Goal: Information Seeking & Learning: Learn about a topic

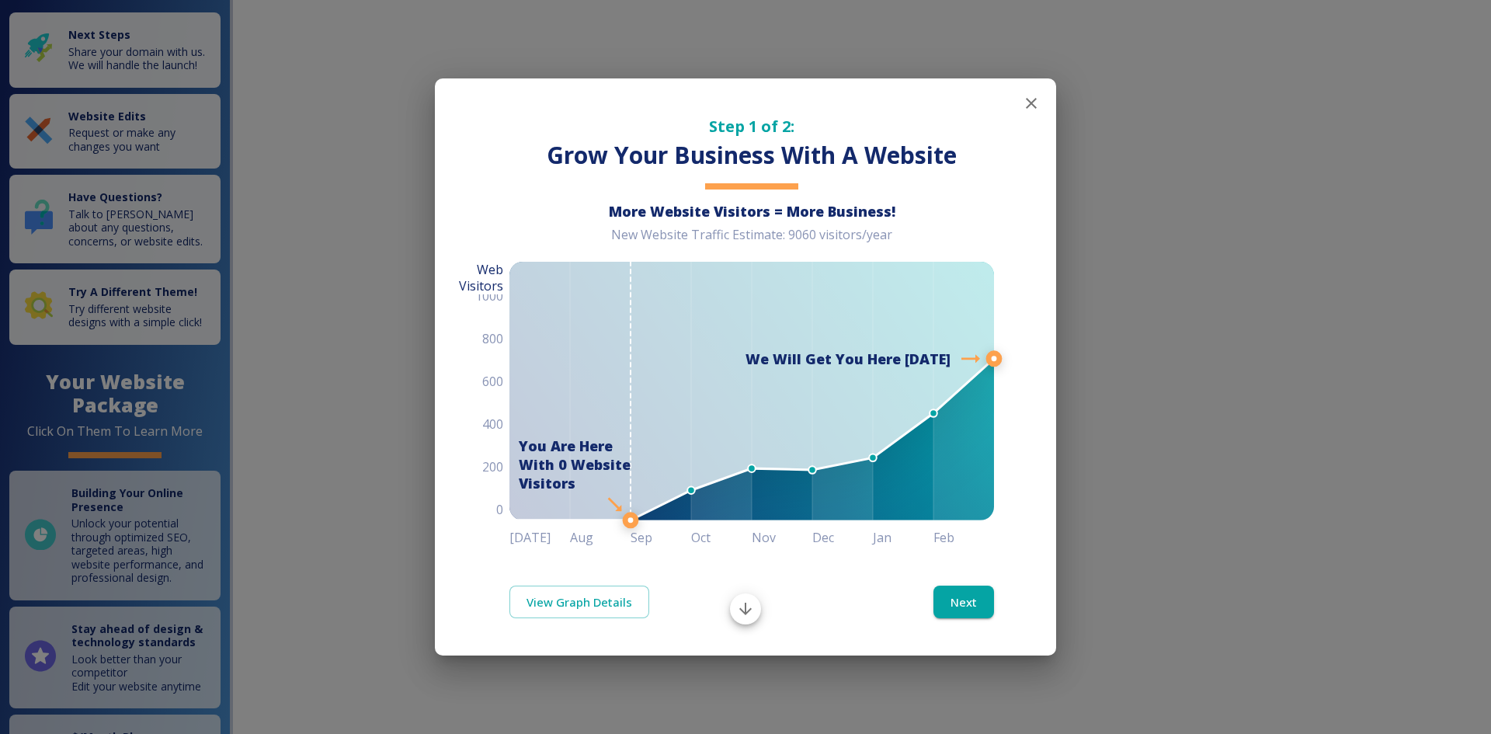
click at [1029, 102] on icon "button" at bounding box center [1031, 103] width 19 height 19
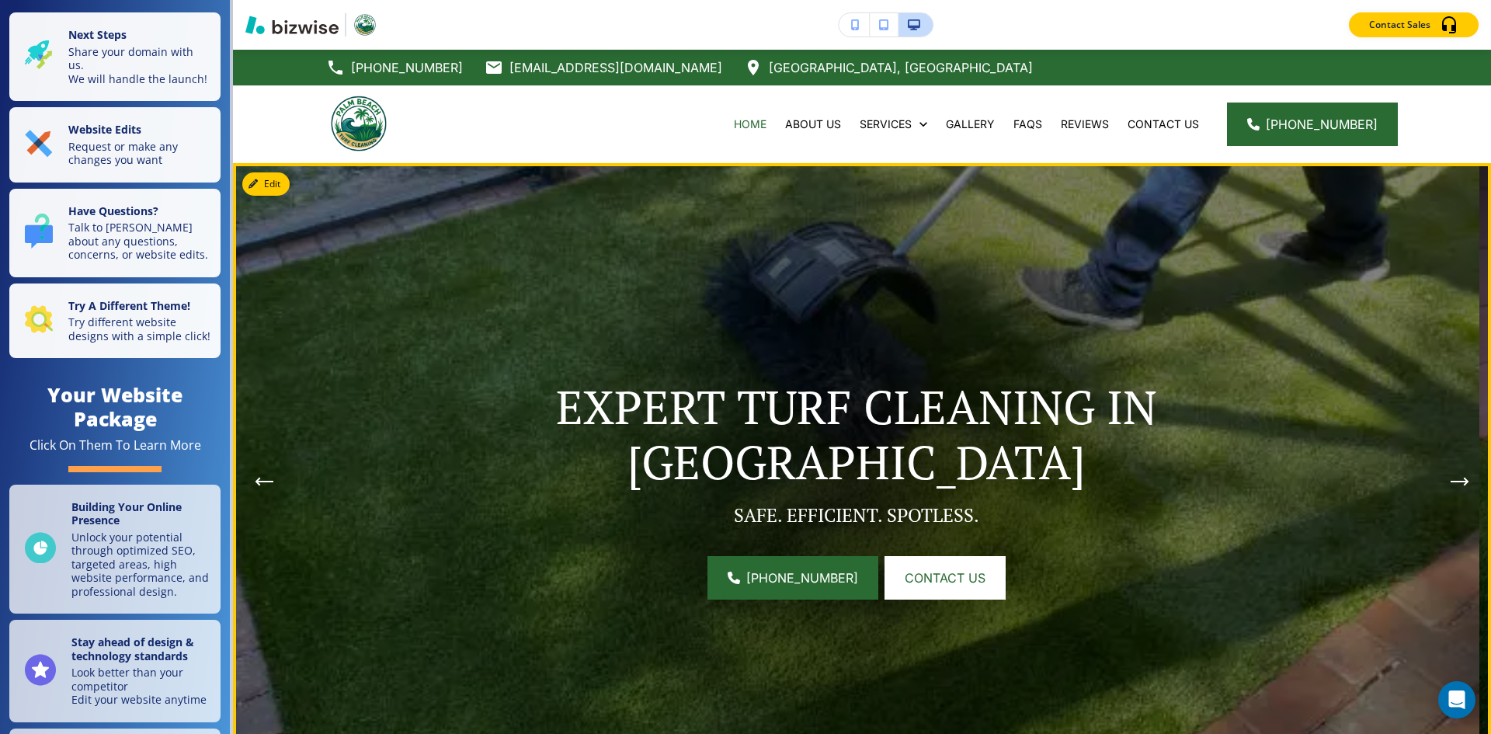
click at [1456, 481] on button "Next Hero Image" at bounding box center [1459, 481] width 31 height 31
click at [1451, 481] on icon "Next Hero Image" at bounding box center [1459, 481] width 16 height 0
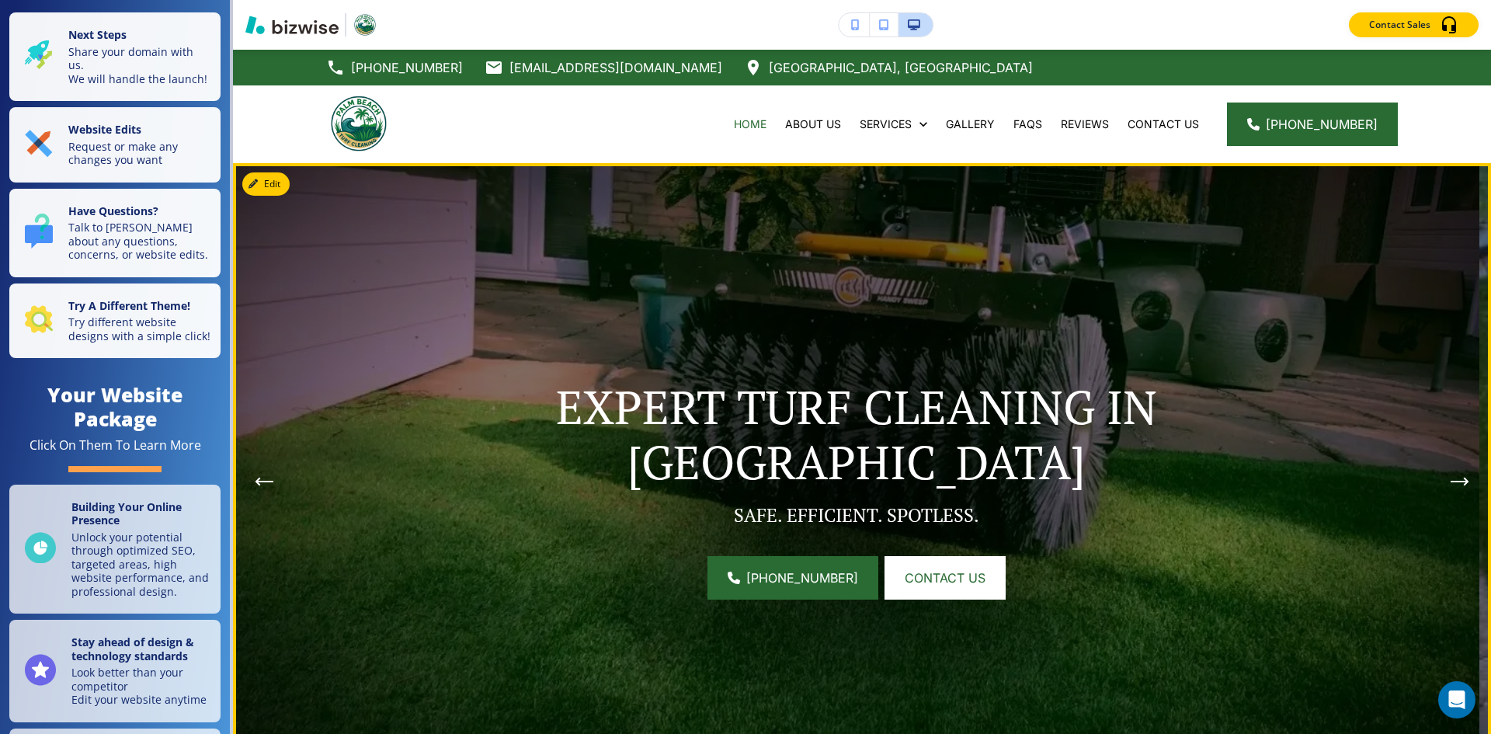
click at [1451, 481] on icon "Next Hero Image" at bounding box center [1459, 481] width 16 height 0
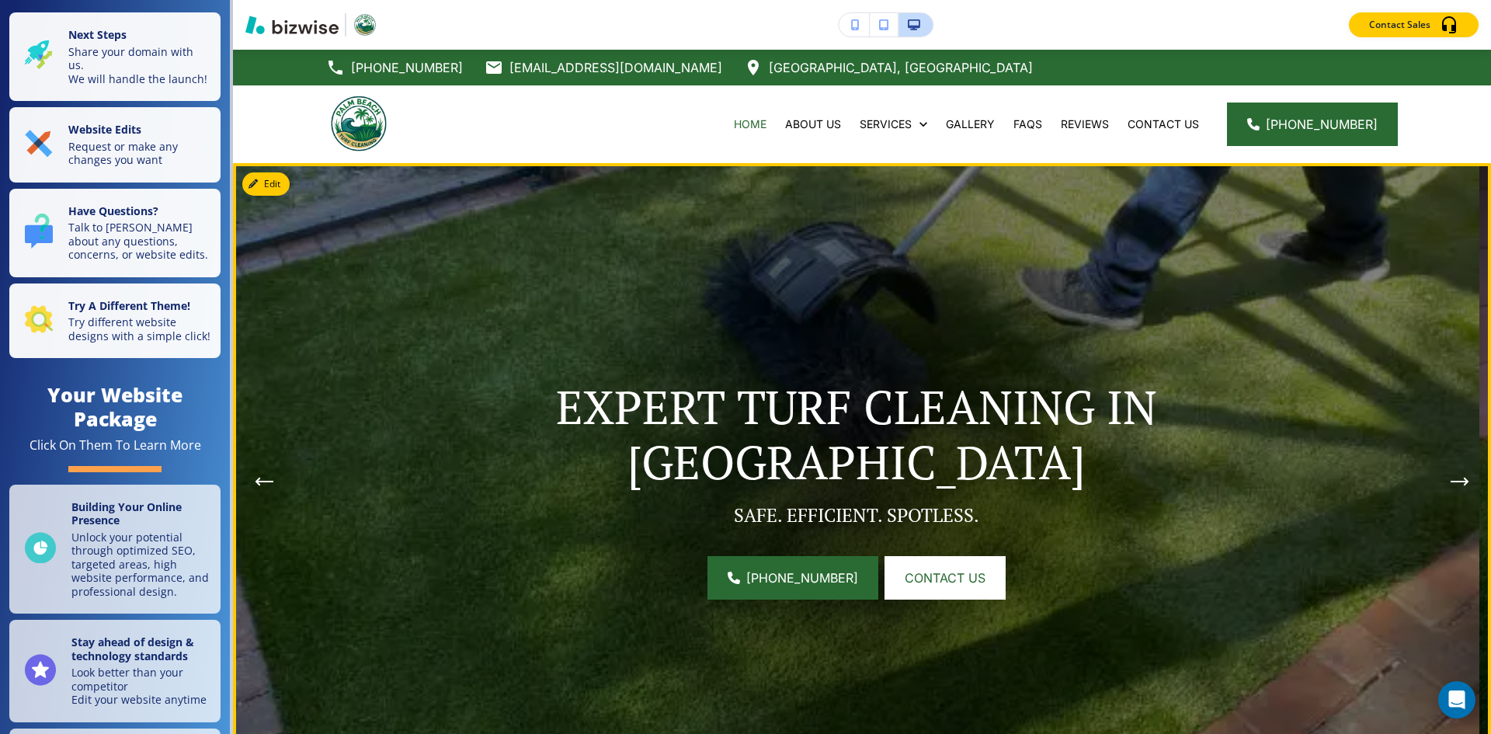
click at [1451, 481] on icon "Next Hero Image" at bounding box center [1459, 481] width 16 height 0
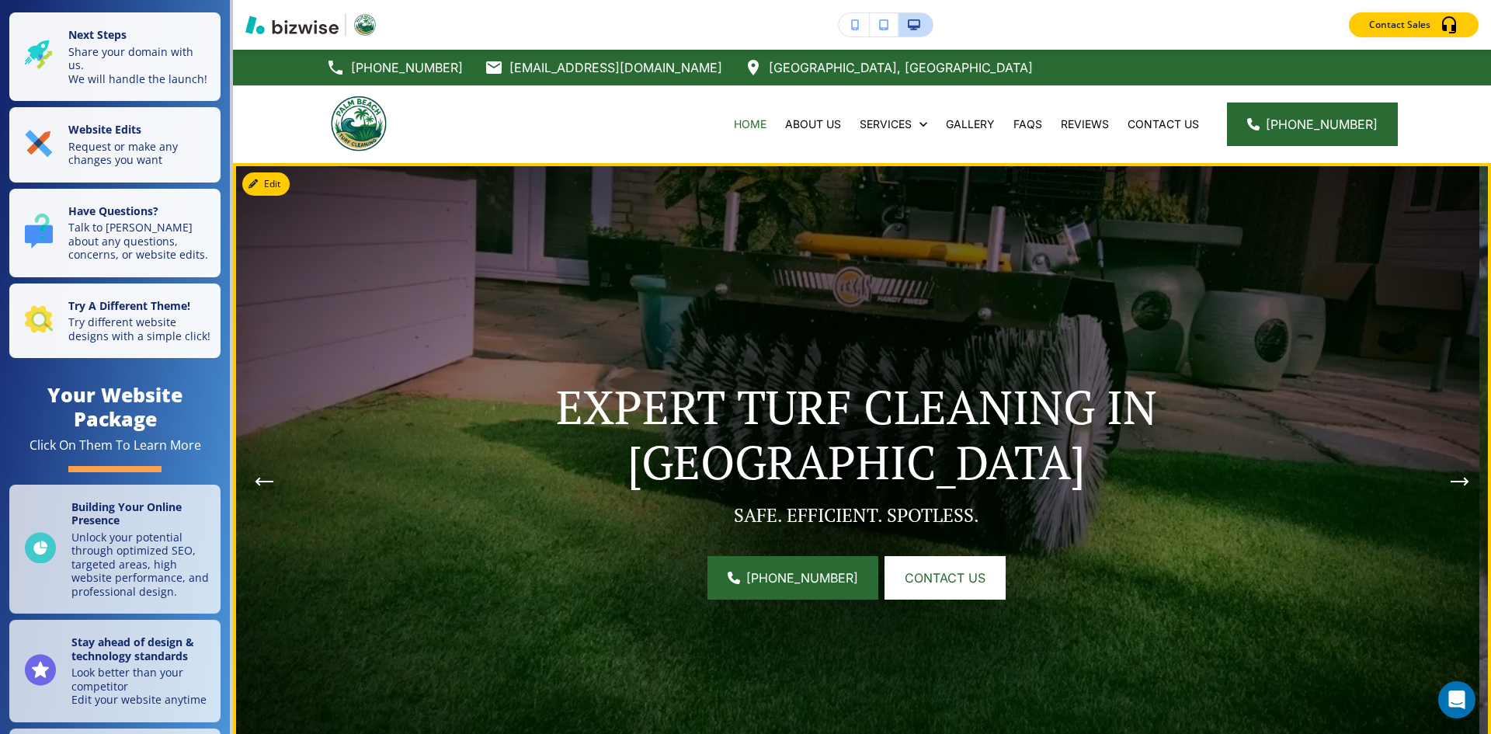
click at [1451, 481] on icon "Next Hero Image" at bounding box center [1459, 481] width 16 height 0
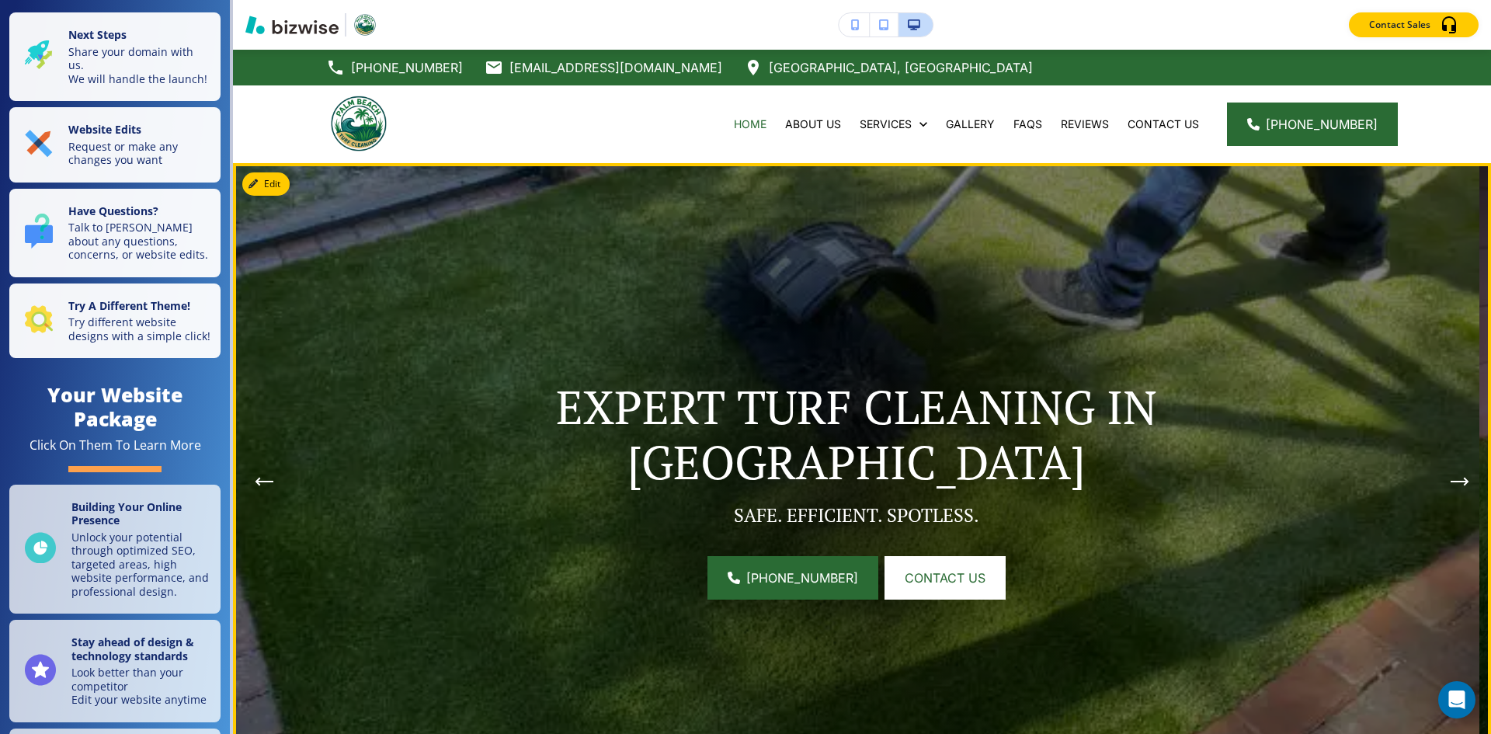
scroll to position [78, 0]
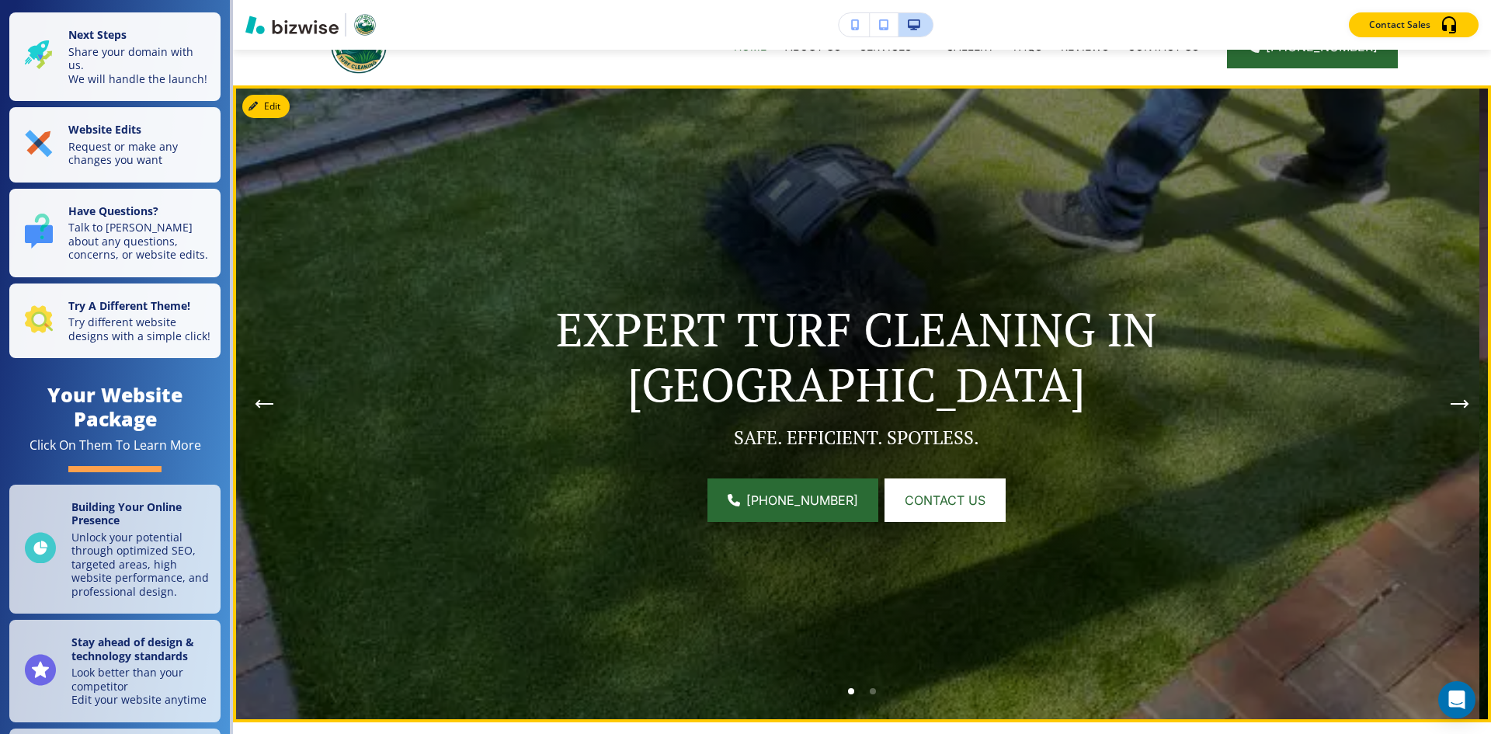
click at [1451, 404] on icon "Next Hero Image" at bounding box center [1459, 404] width 16 height 0
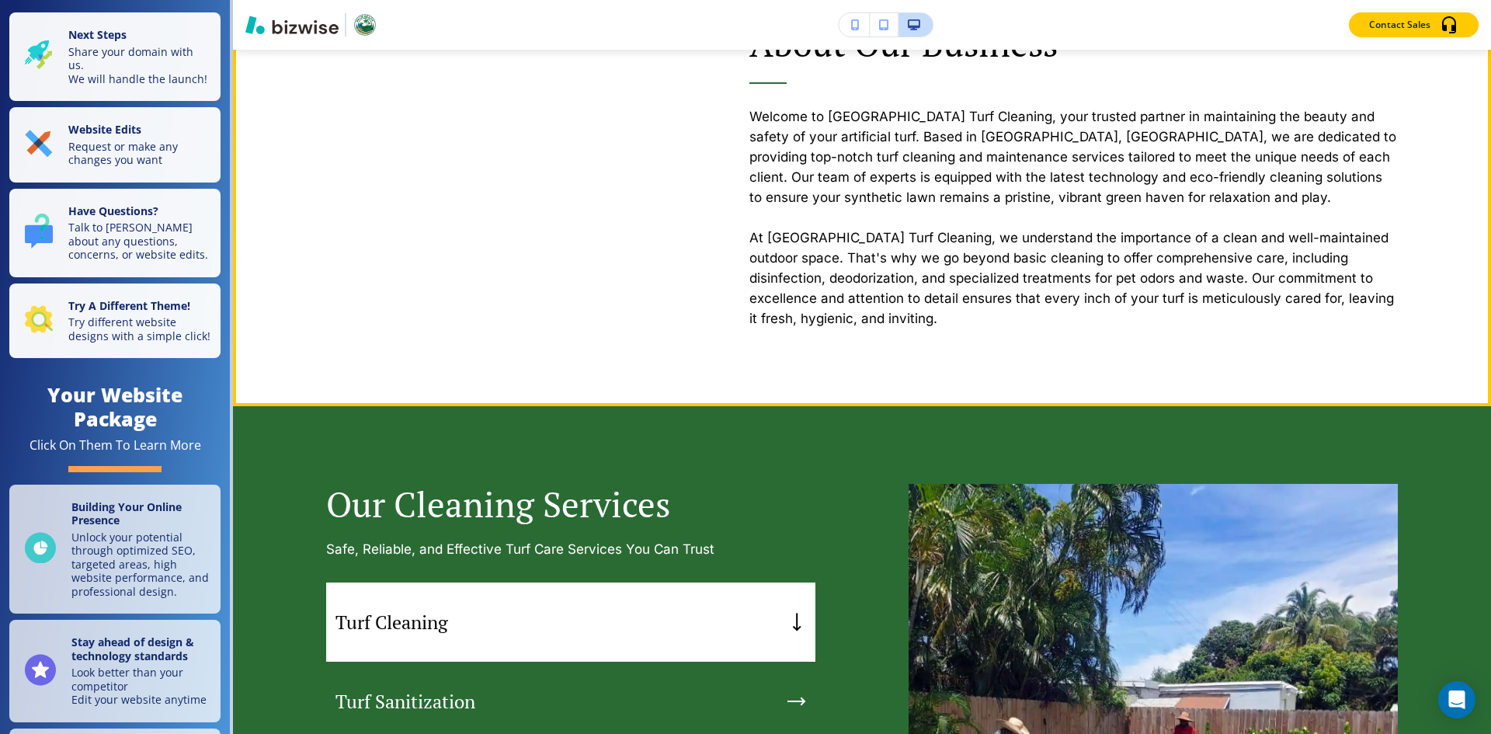
scroll to position [699, 0]
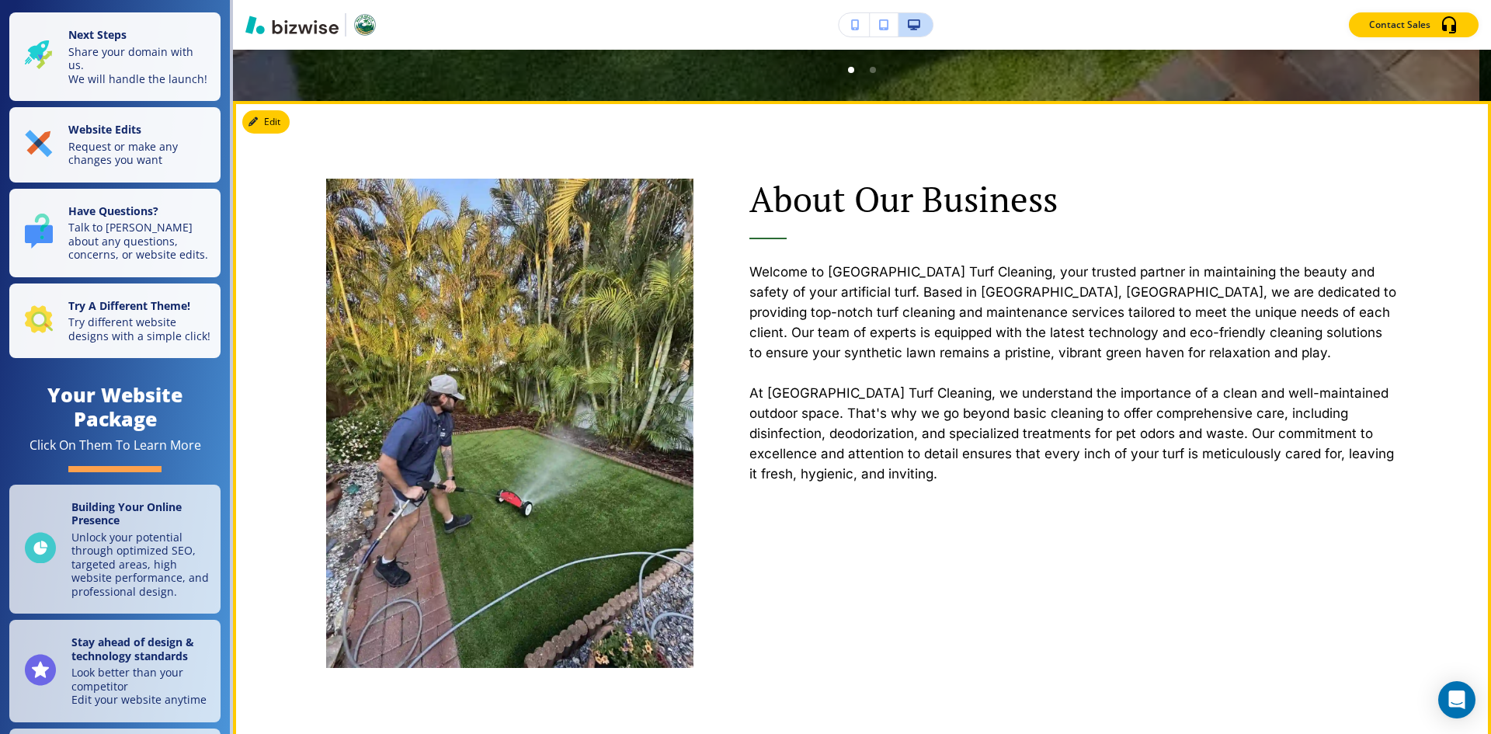
click at [828, 365] on p at bounding box center [1073, 373] width 649 height 20
click at [823, 327] on p "Welcome to [GEOGRAPHIC_DATA] Turf Cleaning, your trusted partner in maintaining…" at bounding box center [1073, 312] width 649 height 101
